Goal: Transaction & Acquisition: Purchase product/service

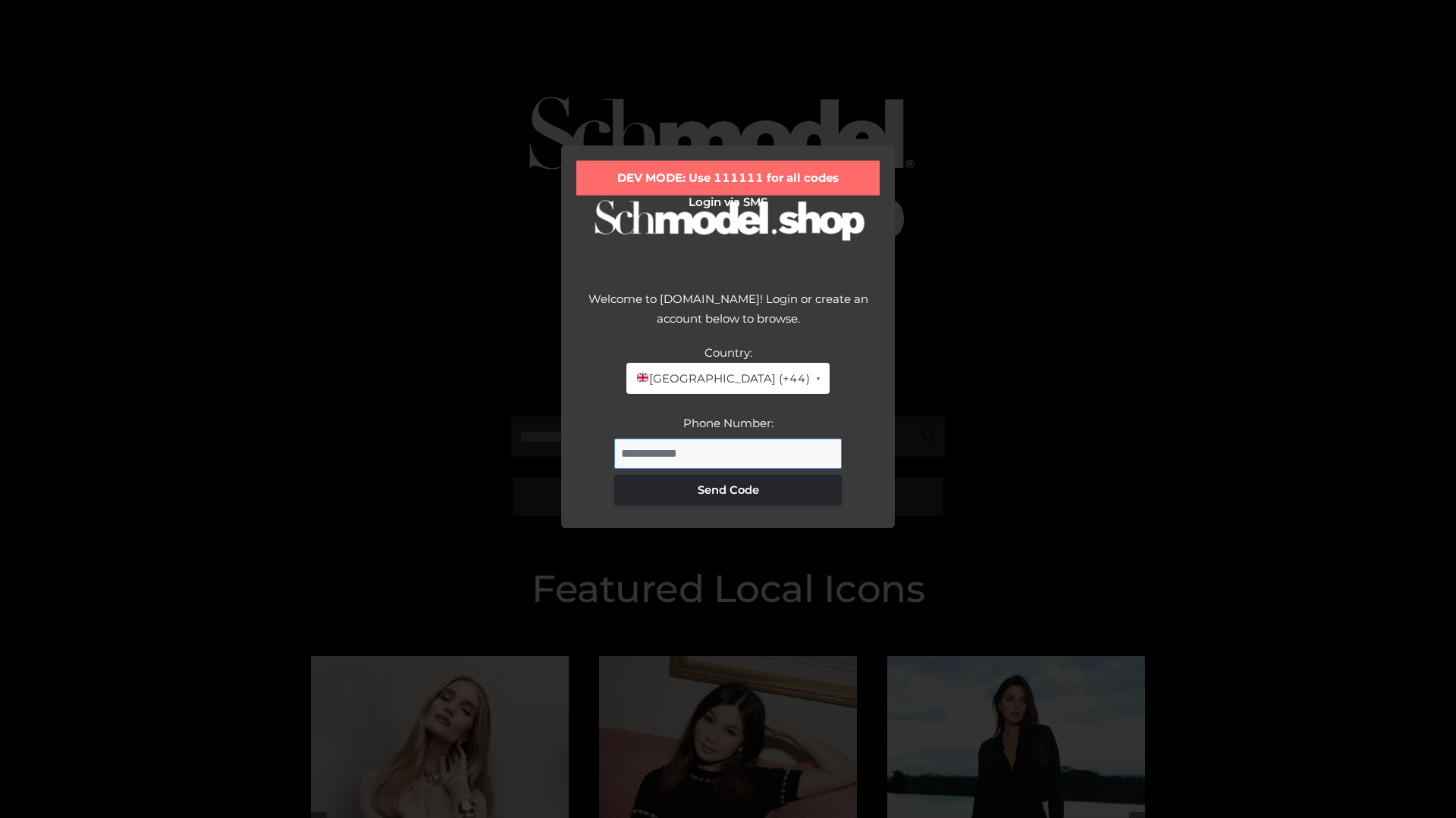
click at [728, 453] on input "Phone Number:" at bounding box center [728, 453] width 228 height 30
type input "**********"
click at [728, 490] on button "Send Code" at bounding box center [728, 490] width 228 height 30
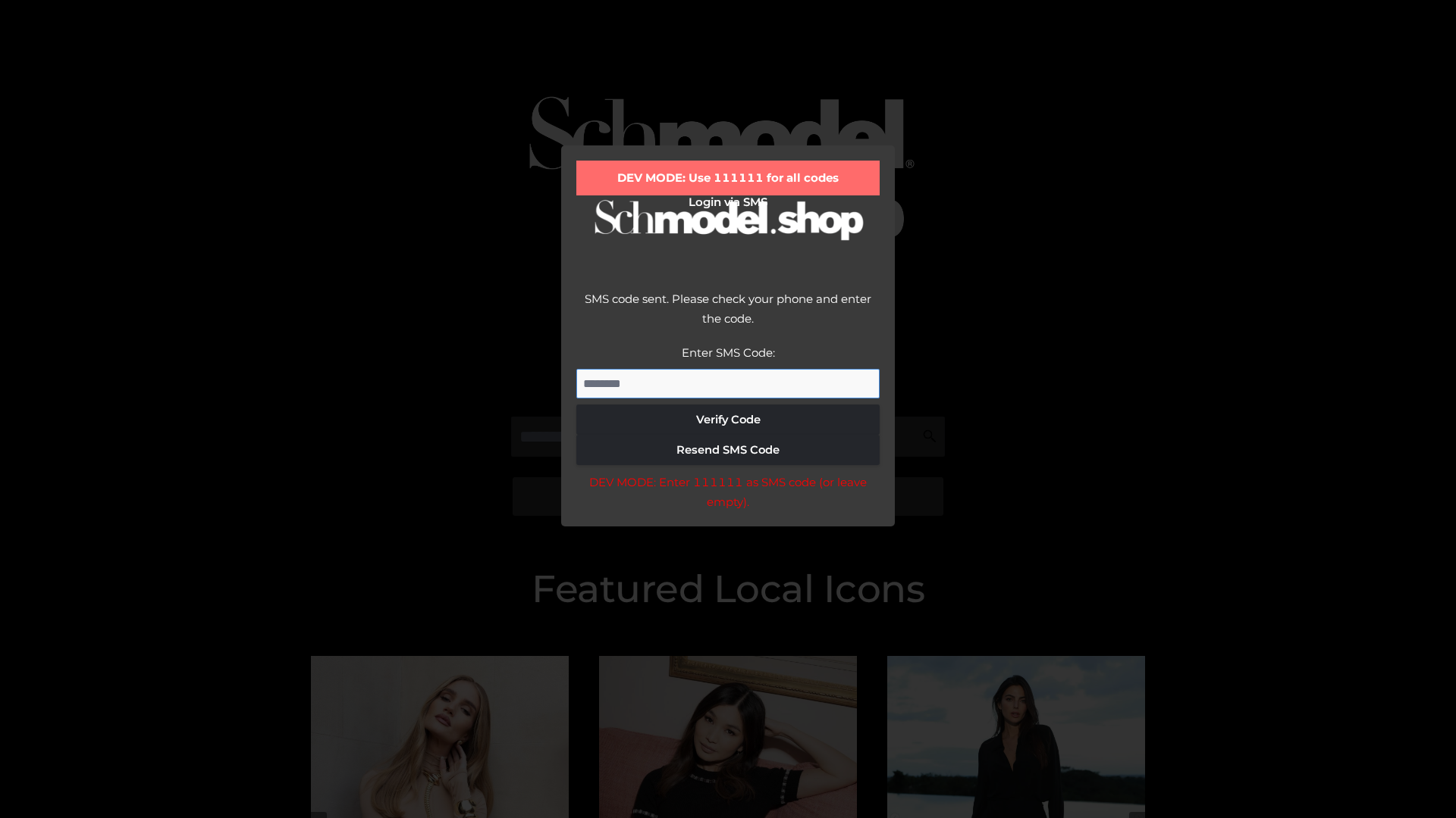
click at [728, 383] on input "Enter SMS Code:" at bounding box center [728, 384] width 303 height 30
type input "******"
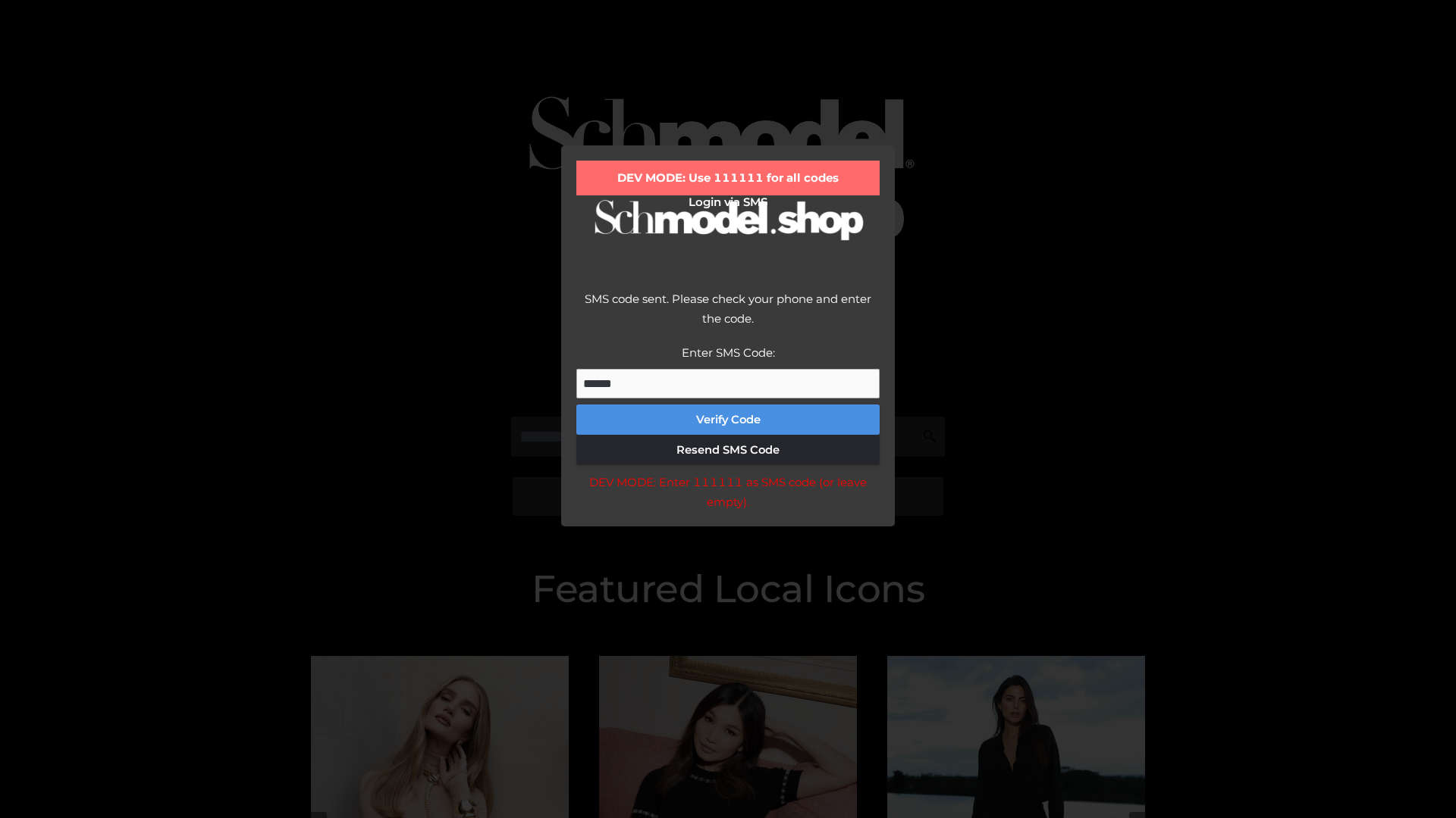
click at [728, 420] on button "Verify Code" at bounding box center [728, 419] width 303 height 30
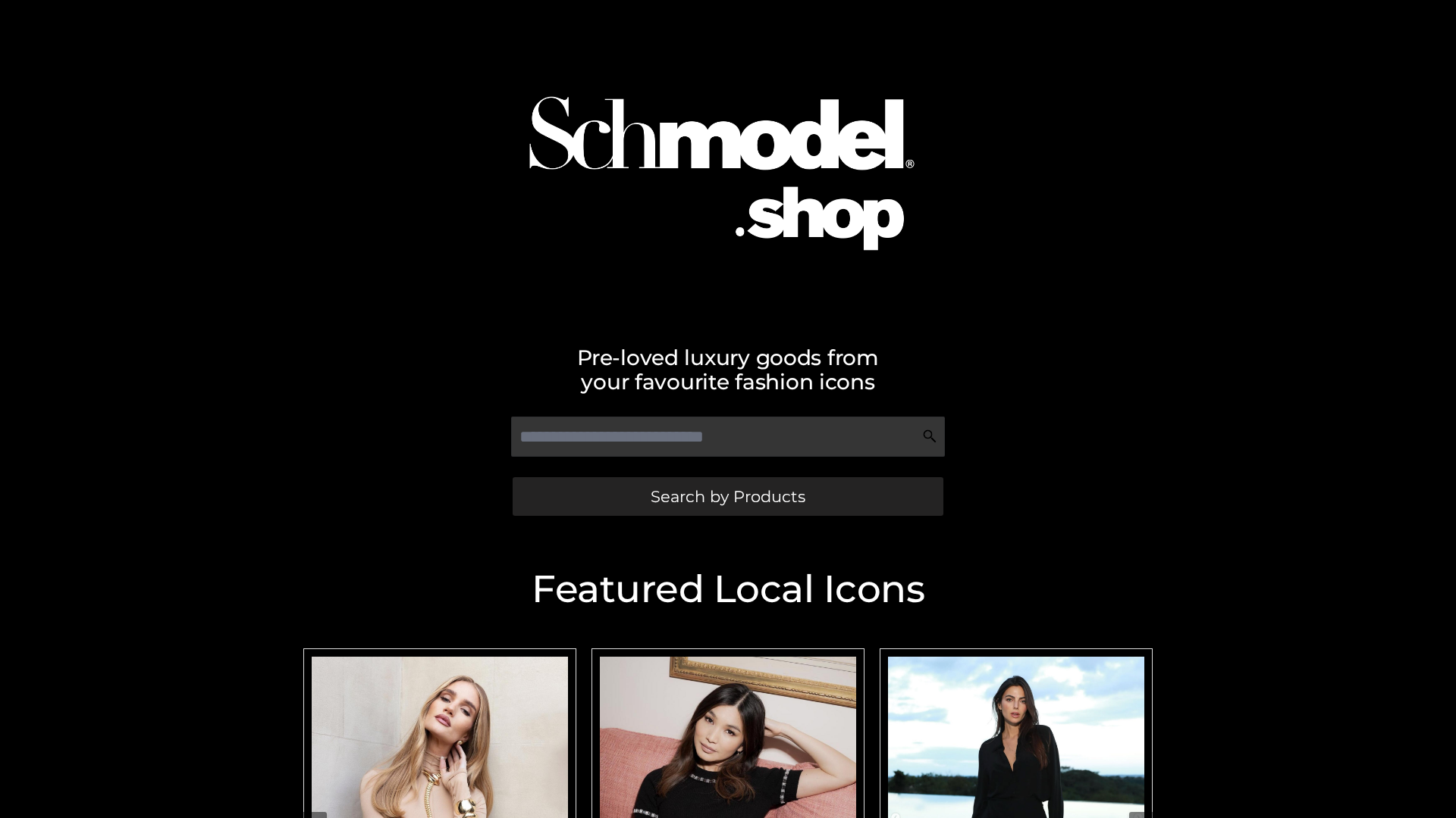
click at [728, 496] on span "Search by Products" at bounding box center [728, 496] width 154 height 16
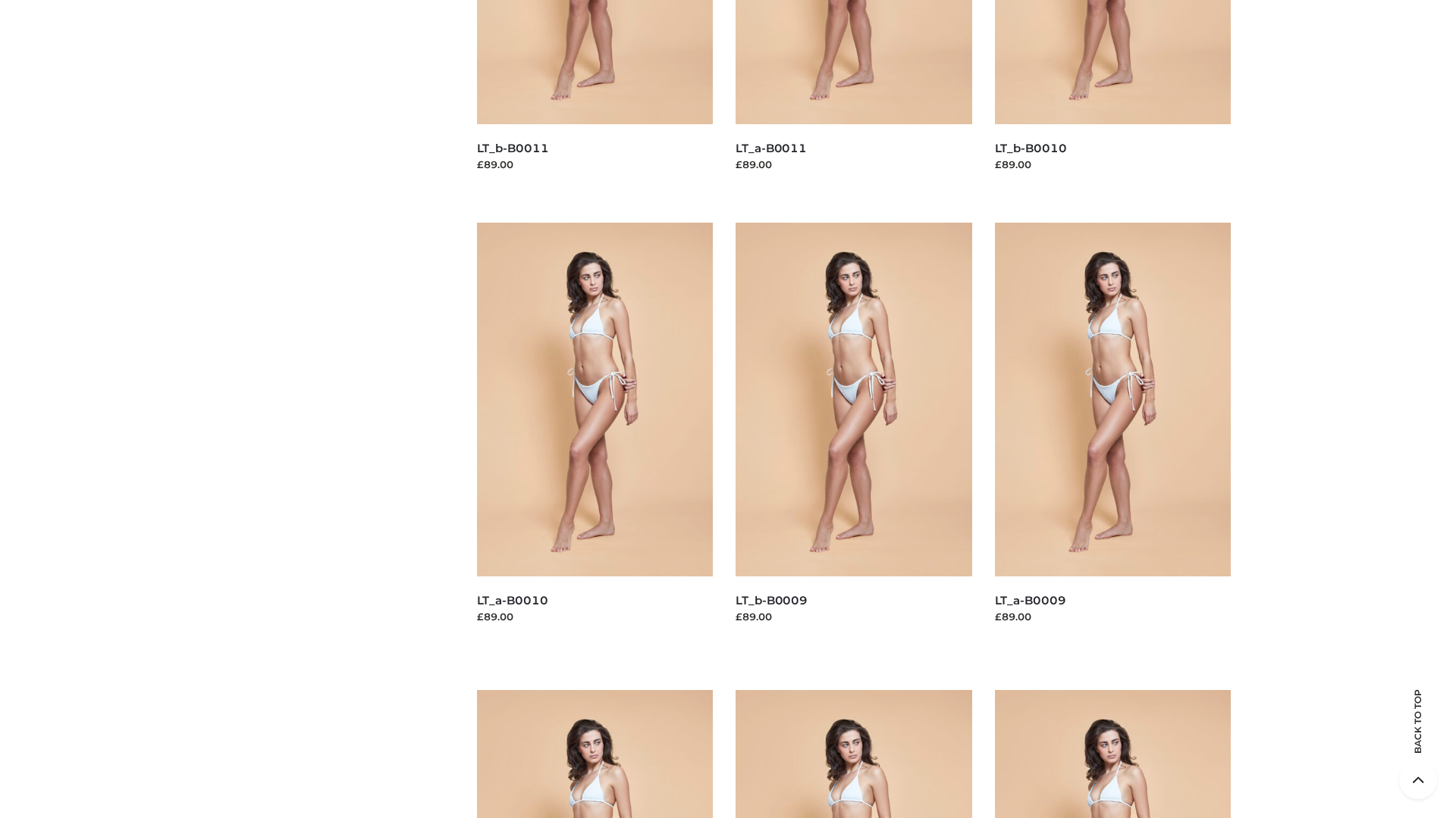
scroll to position [3995, 0]
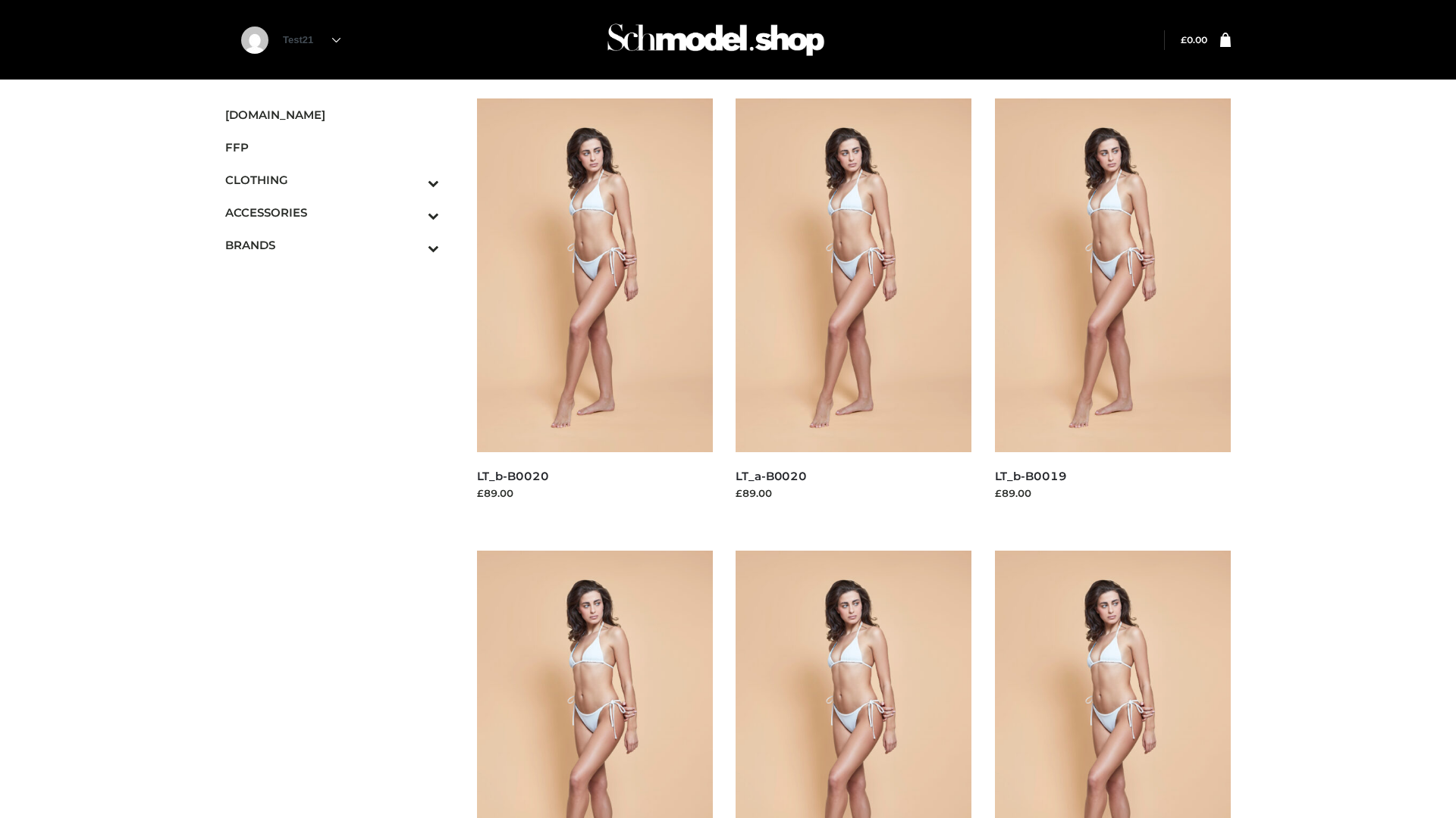
scroll to position [1233, 0]
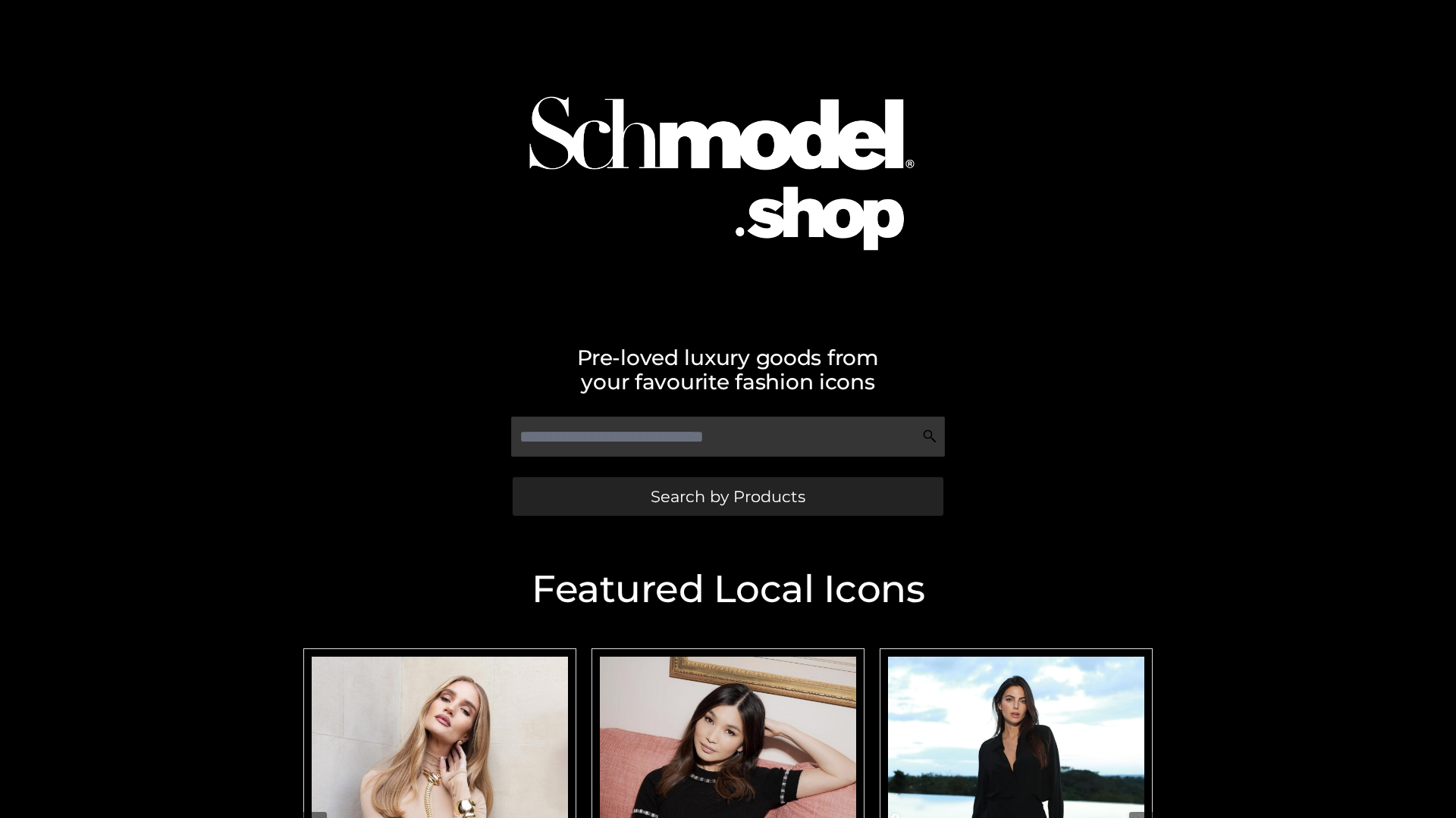
click at [728, 496] on span "Search by Products" at bounding box center [728, 496] width 154 height 16
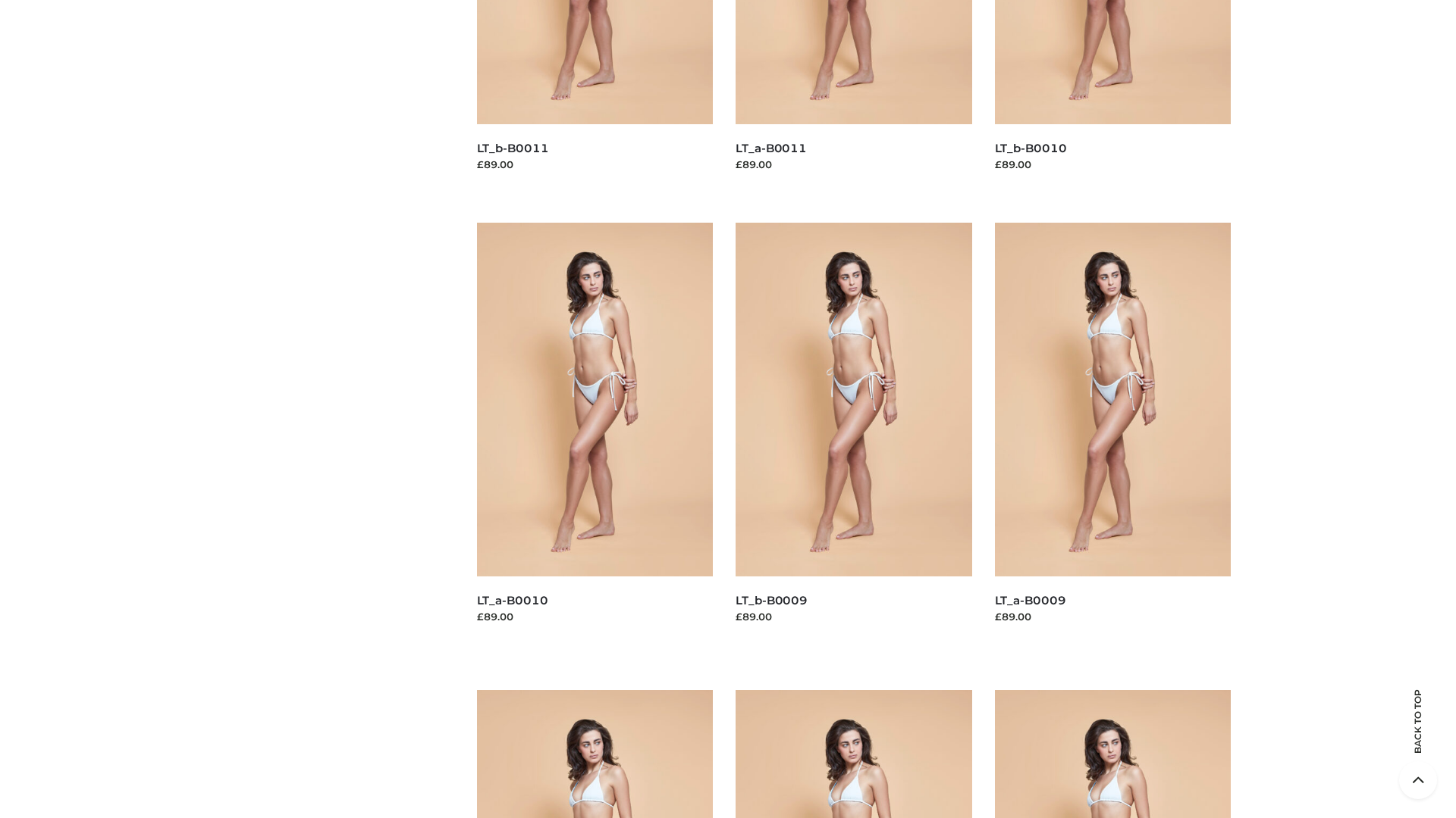
scroll to position [3995, 0]
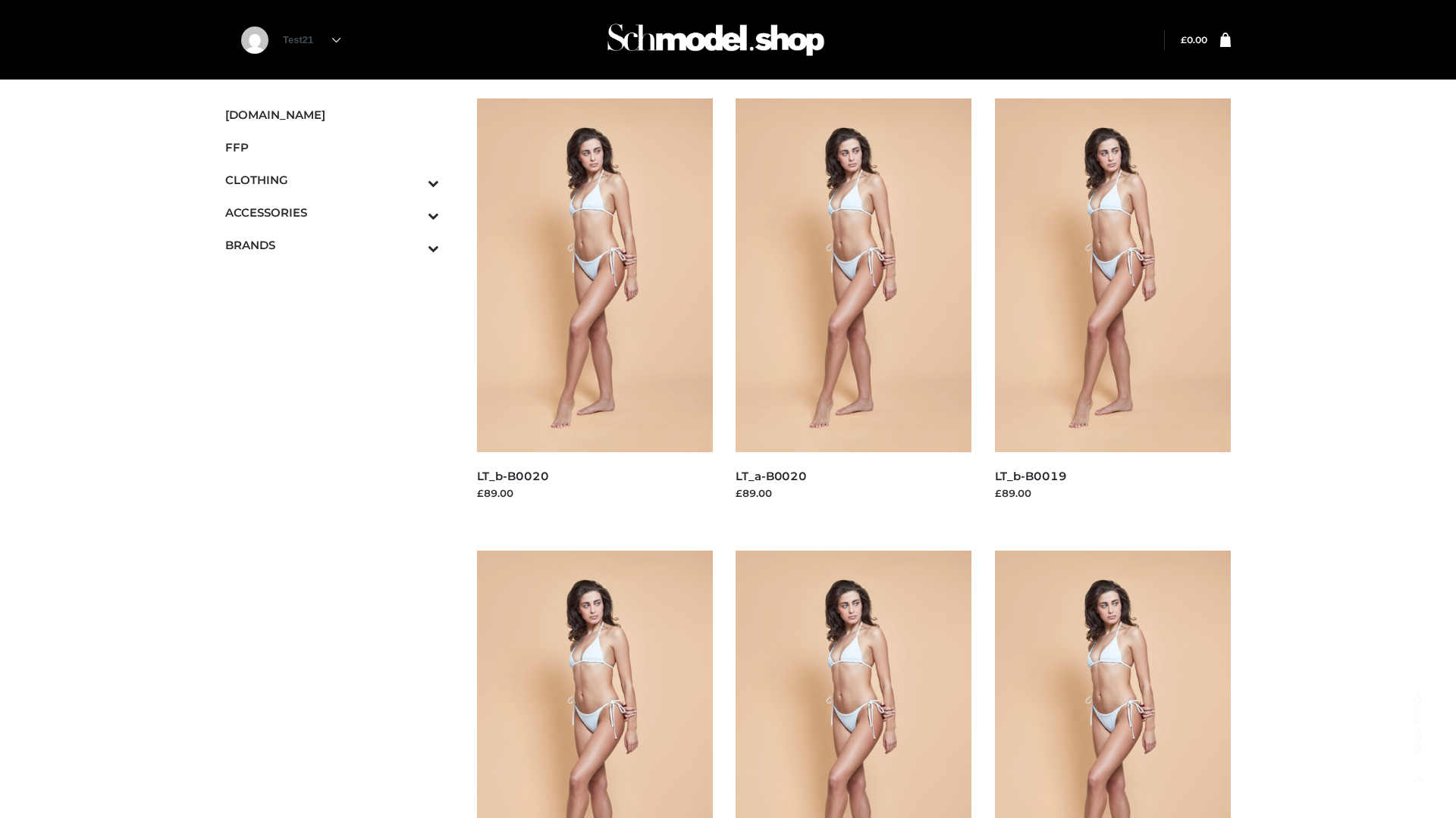
scroll to position [1233, 0]
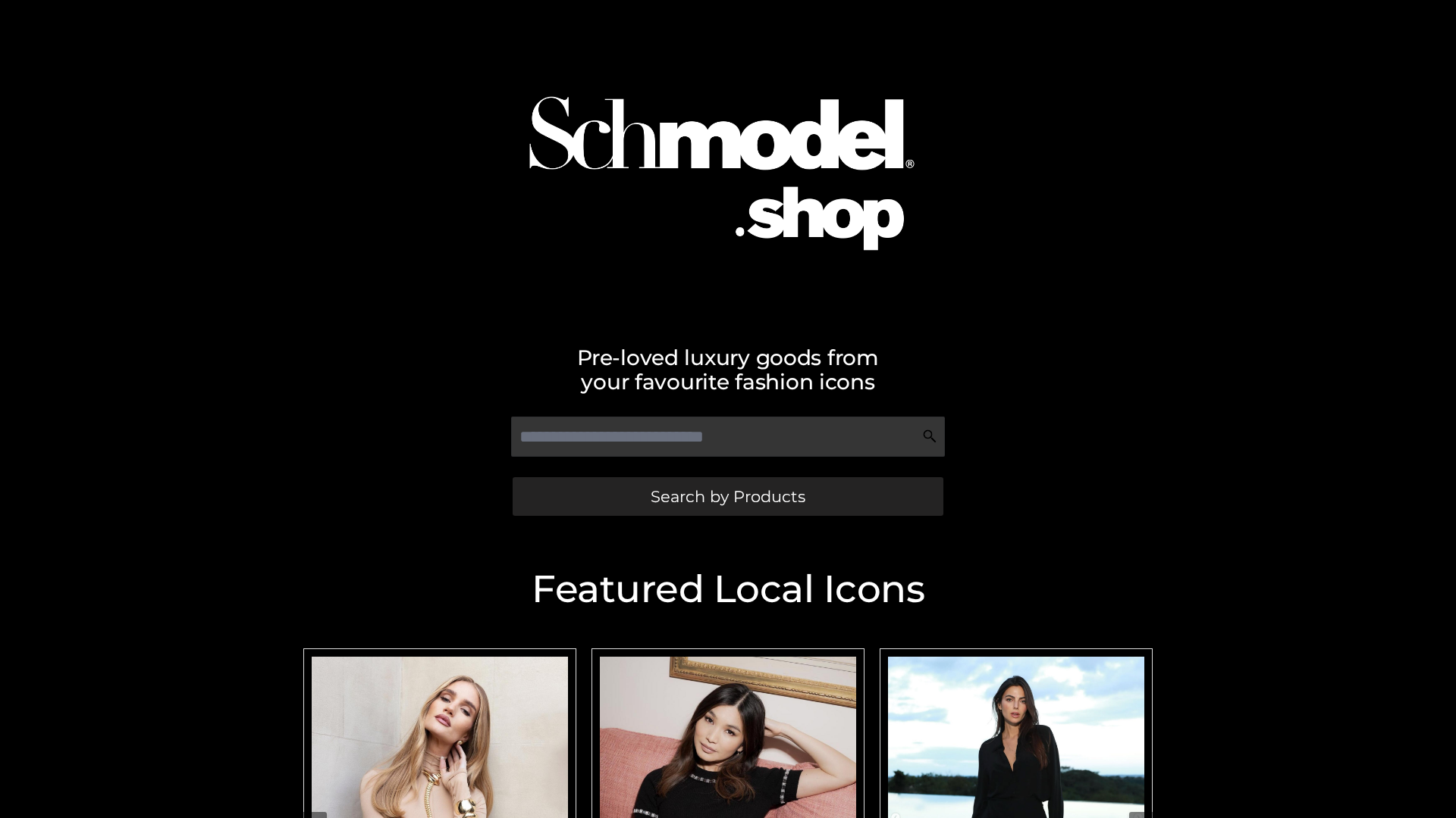
click at [728, 496] on span "Search by Products" at bounding box center [728, 496] width 154 height 16
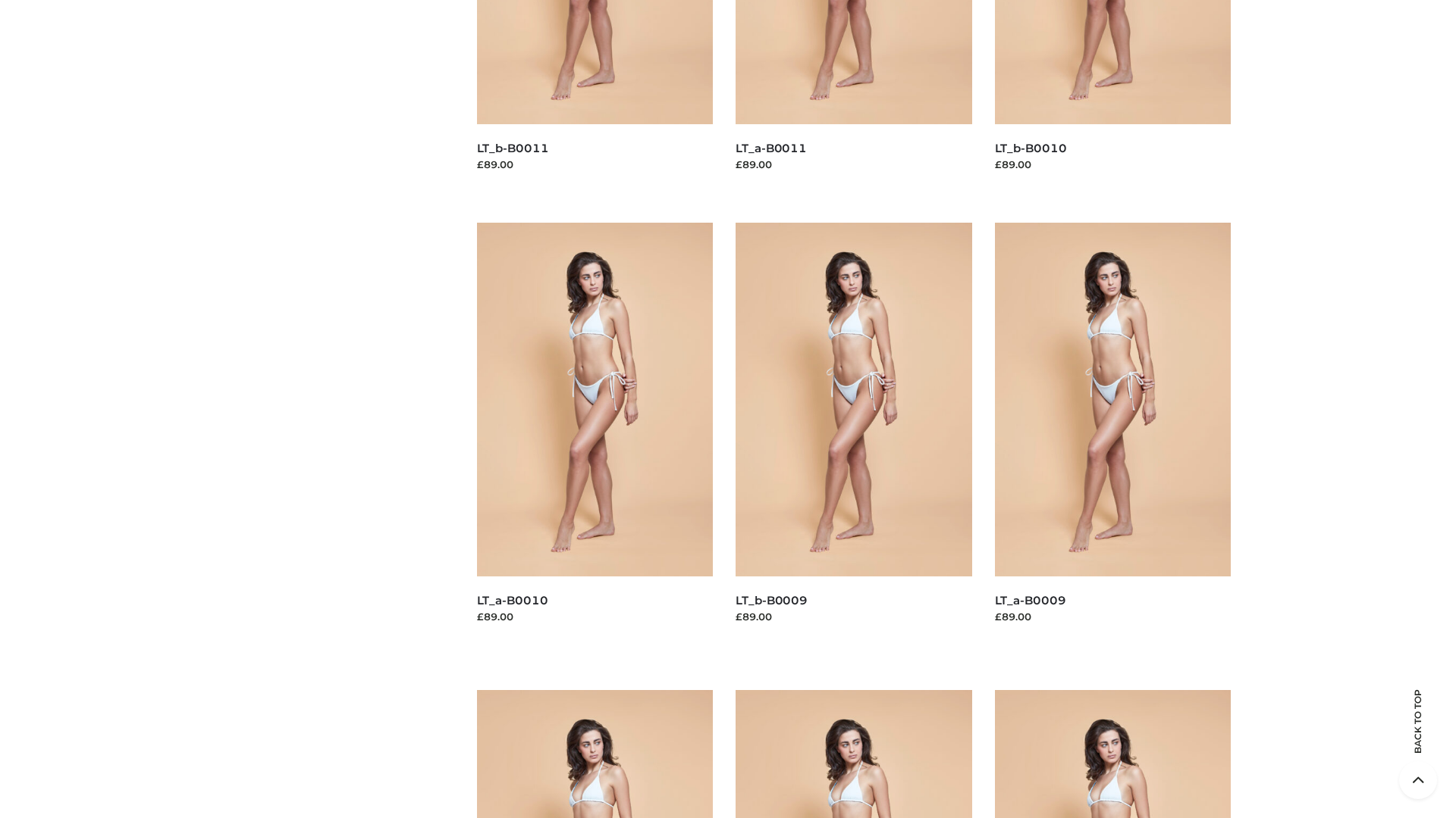
scroll to position [3995, 0]
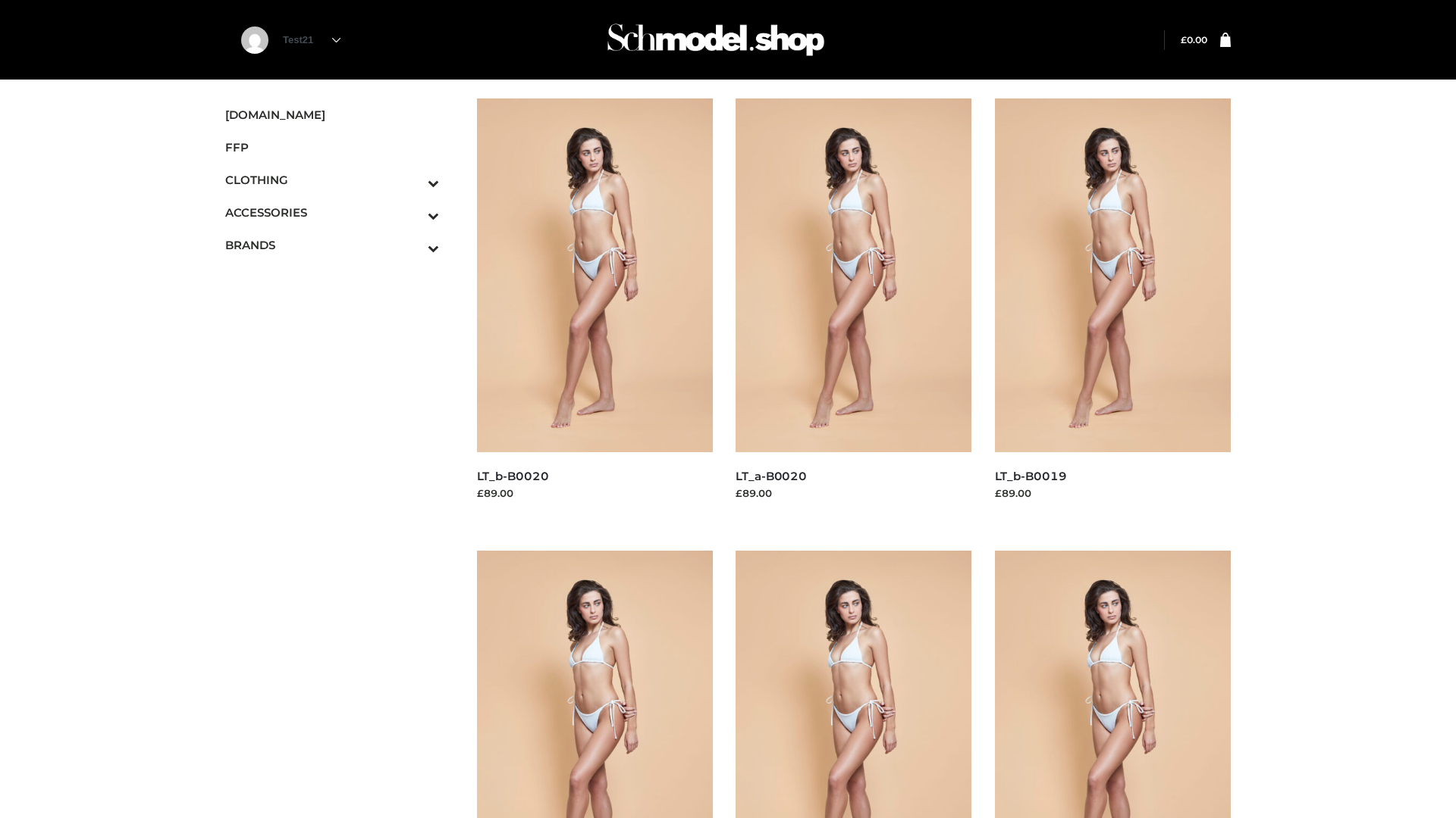
scroll to position [1233, 0]
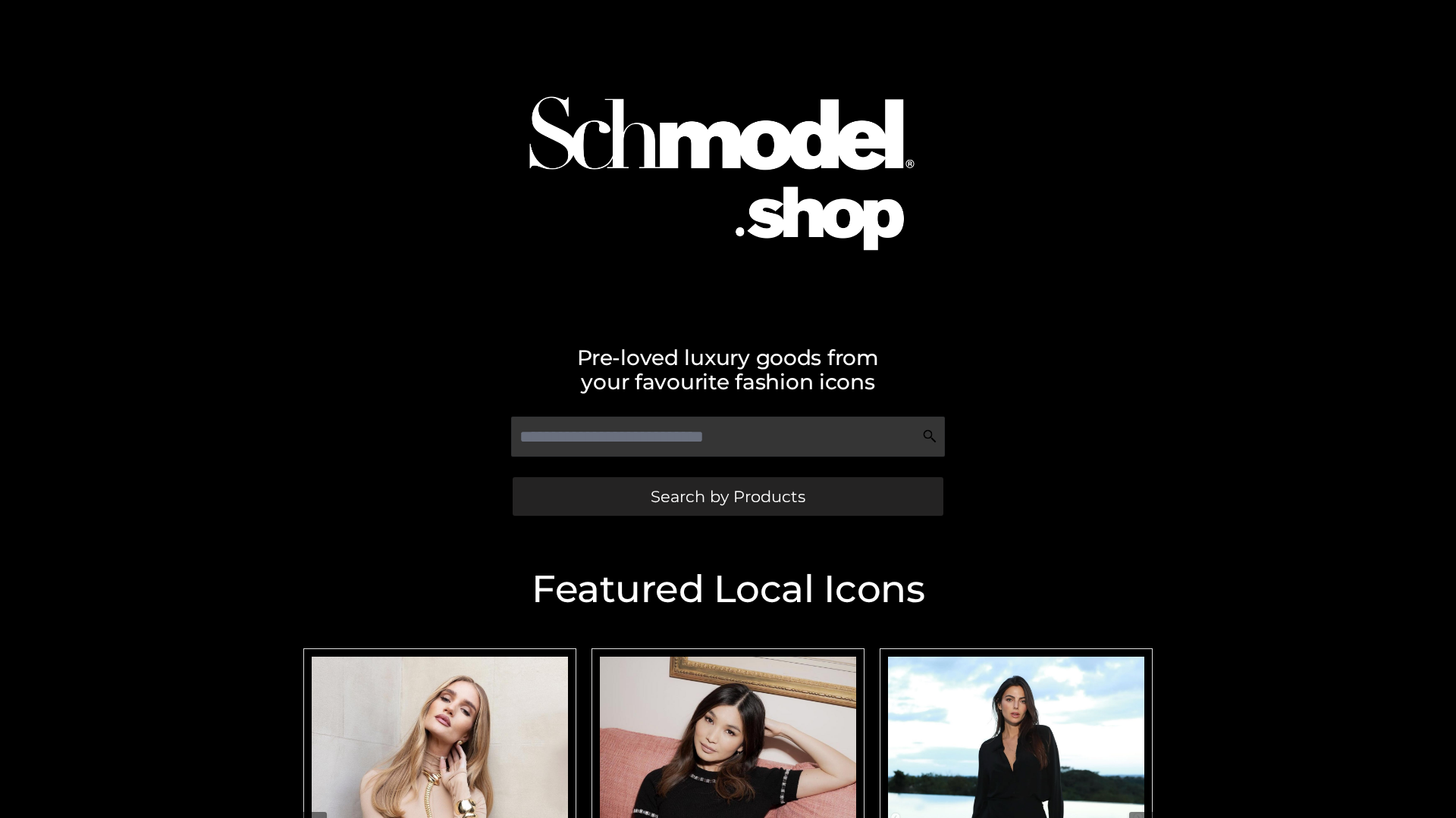
click at [728, 496] on span "Search by Products" at bounding box center [728, 496] width 154 height 16
